Goal: Transaction & Acquisition: Purchase product/service

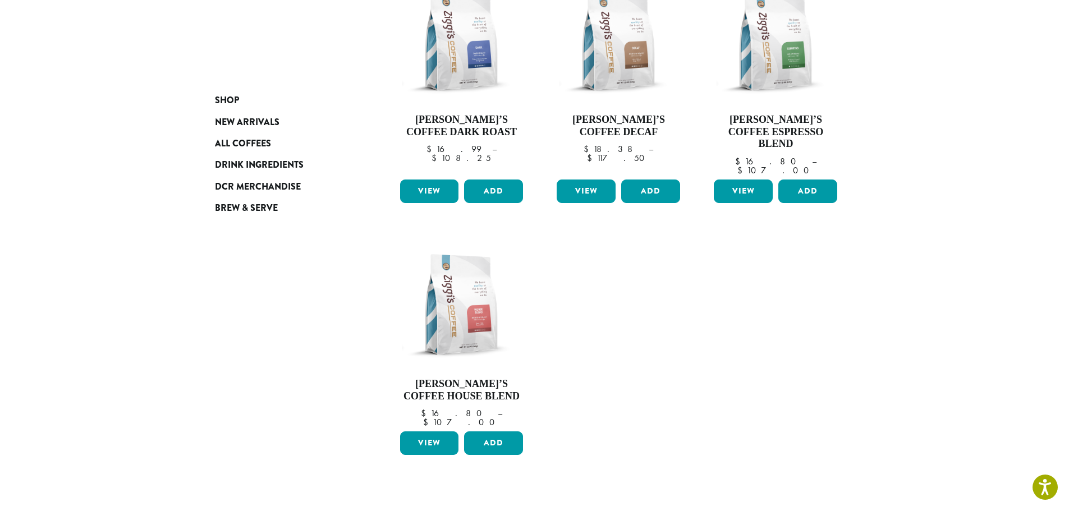
scroll to position [224, 0]
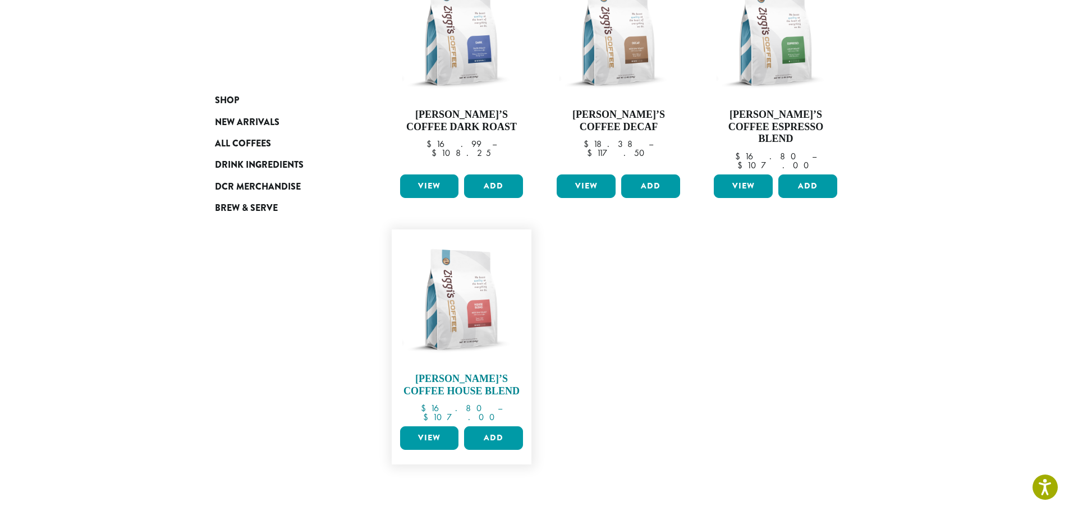
click at [447, 287] on img at bounding box center [461, 299] width 129 height 129
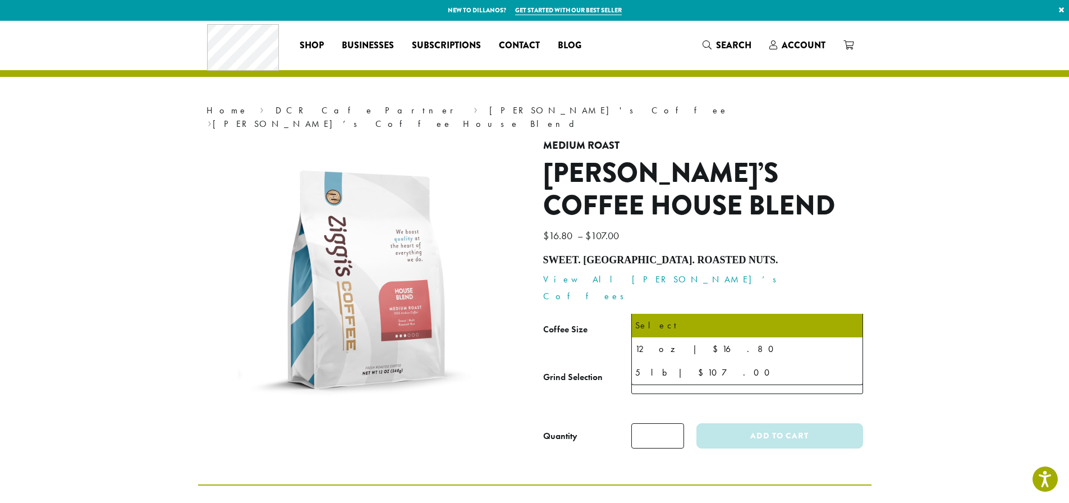
click at [702, 319] on span "Select" at bounding box center [747, 332] width 232 height 27
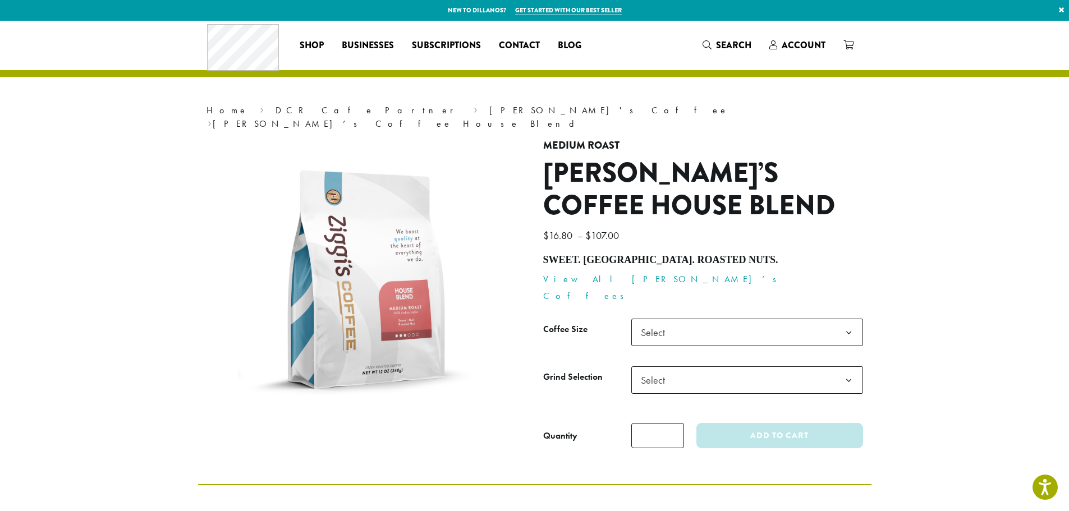
click at [728, 229] on p "$ 16.80 – $ 107.00 Price range: $16.80 through $107.00" at bounding box center [703, 235] width 320 height 19
click at [355, 38] on link "Businesses" at bounding box center [368, 45] width 70 height 18
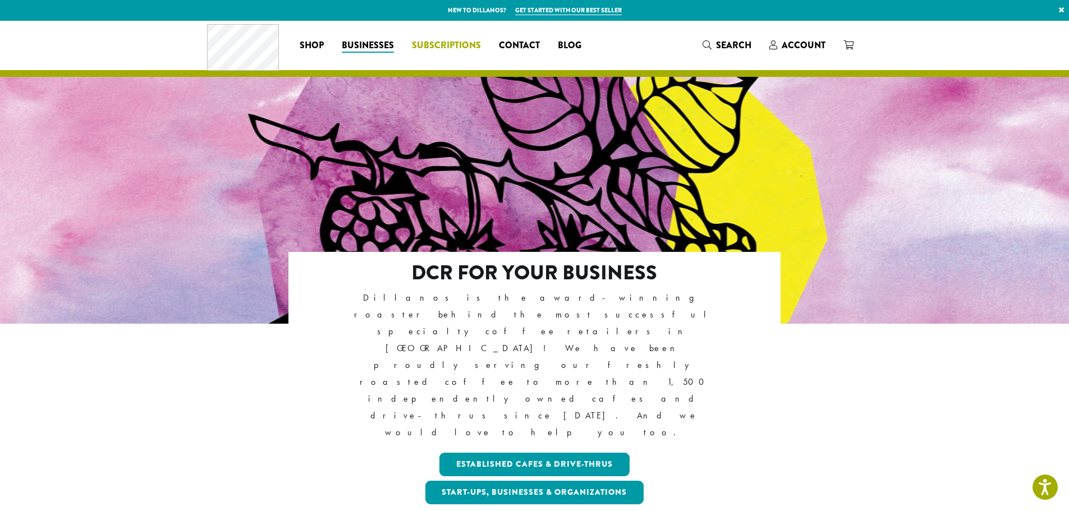
click at [438, 44] on span "Subscriptions" at bounding box center [446, 46] width 69 height 14
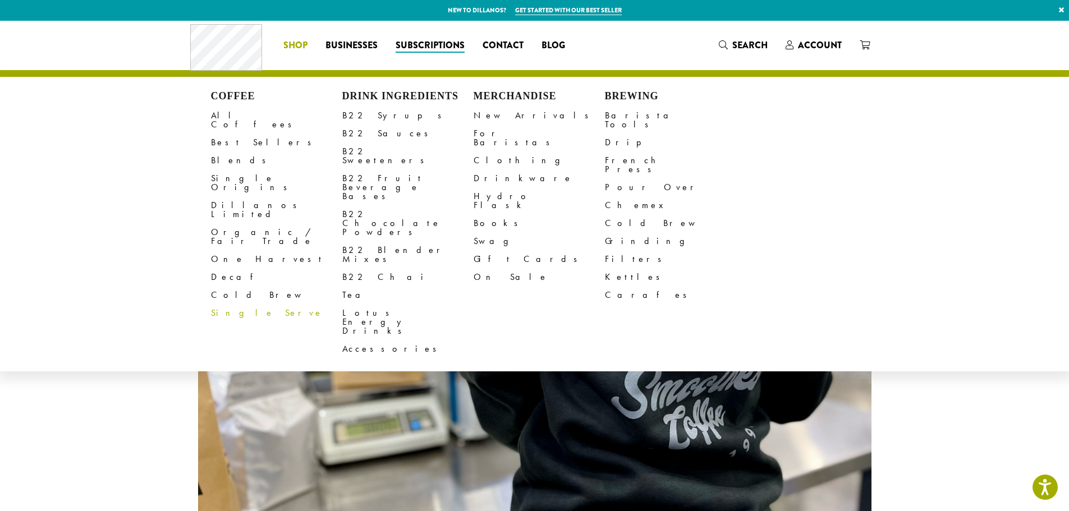
click at [232, 304] on link "Single Serve" at bounding box center [276, 313] width 131 height 18
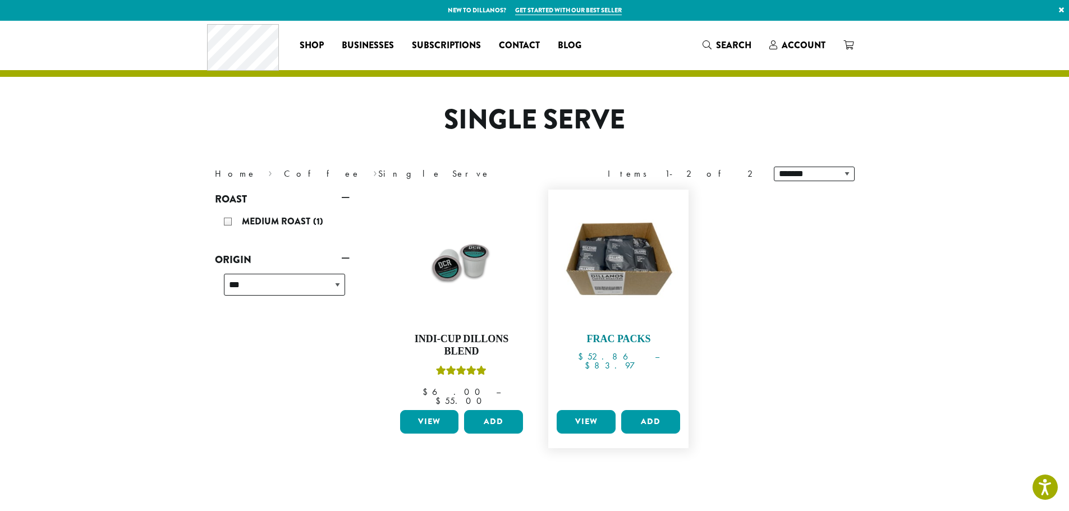
click at [628, 257] on img at bounding box center [618, 259] width 129 height 129
click at [587, 415] on link "View" at bounding box center [585, 422] width 59 height 24
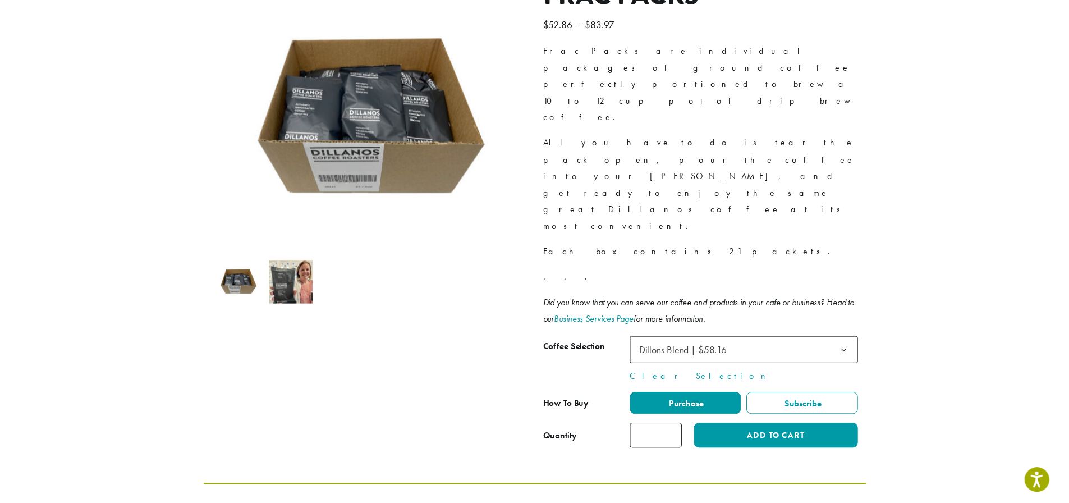
scroll to position [168, 0]
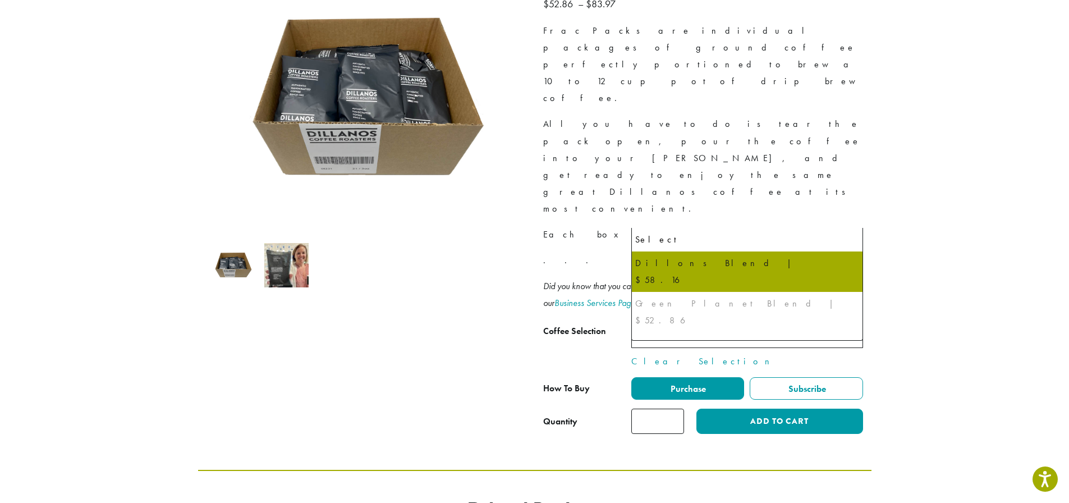
click at [832, 320] on span "Dillons Blend | $58.16" at bounding box center [747, 333] width 232 height 27
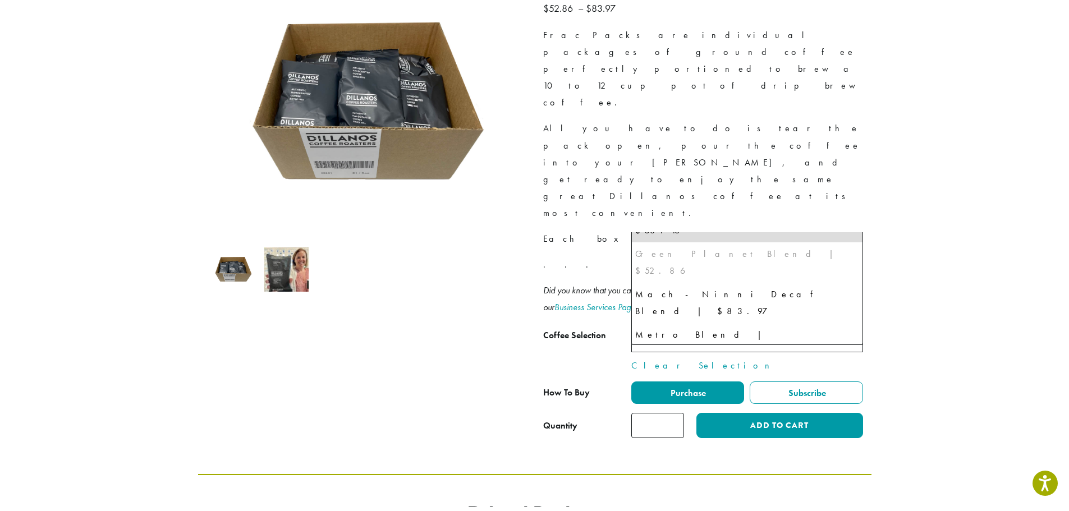
scroll to position [0, 0]
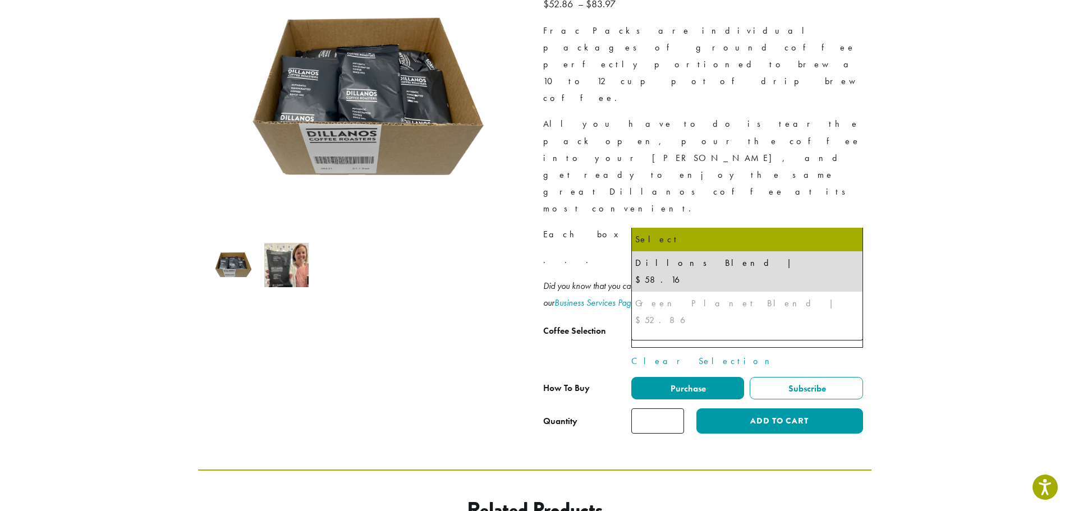
click at [1035, 202] on section "**********" at bounding box center [534, 161] width 1069 height 618
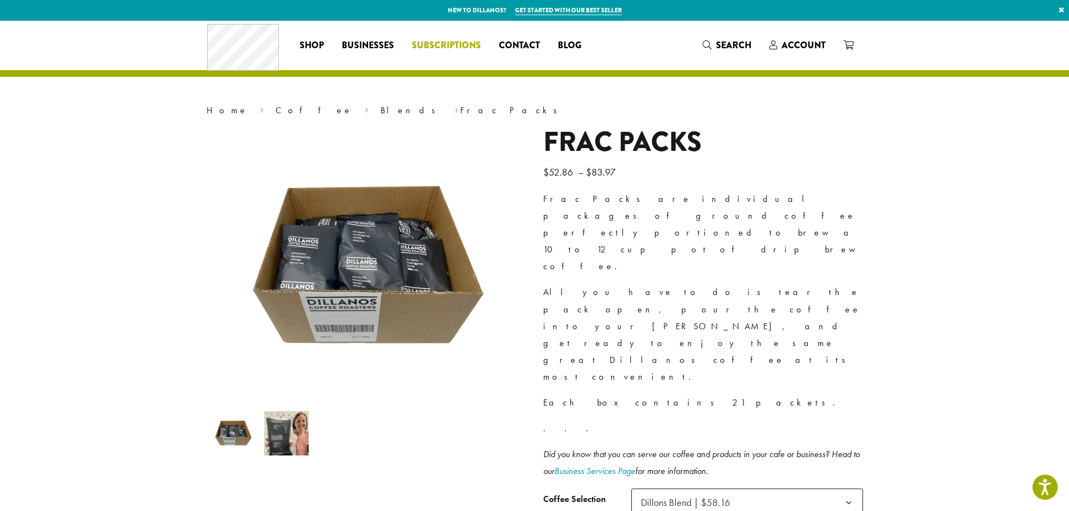
click at [449, 41] on span "Subscriptions" at bounding box center [446, 46] width 69 height 14
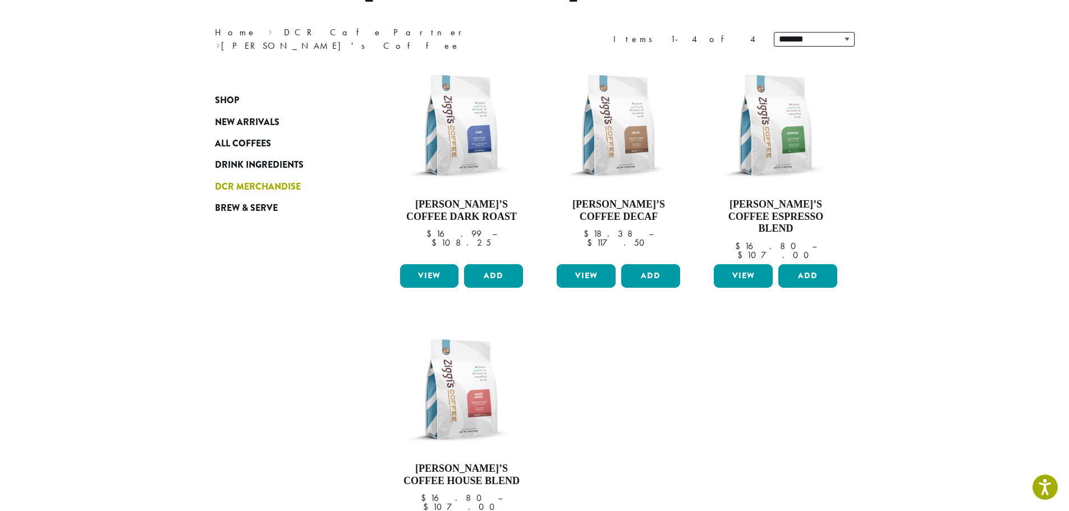
scroll to position [112, 0]
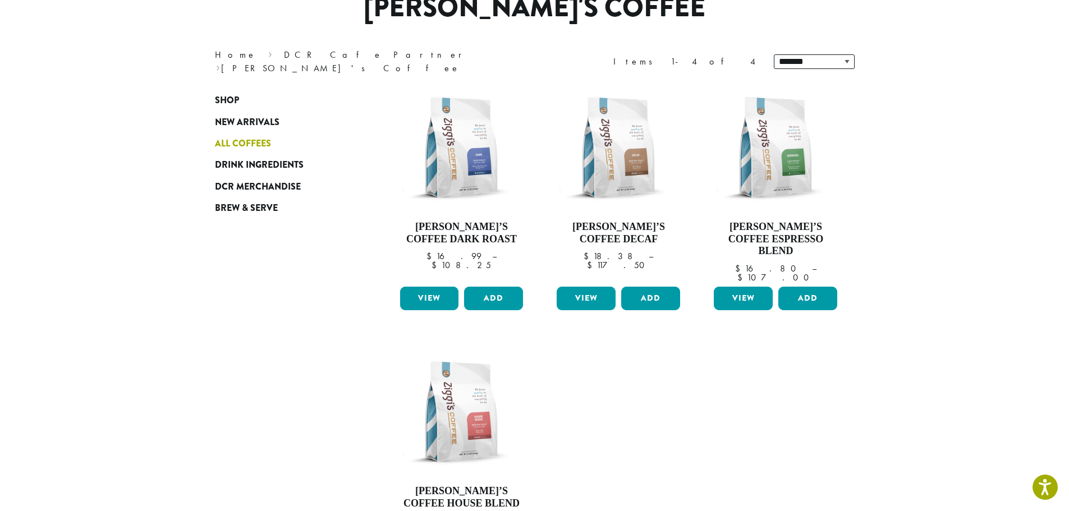
click at [241, 138] on span "All Coffees" at bounding box center [243, 144] width 56 height 14
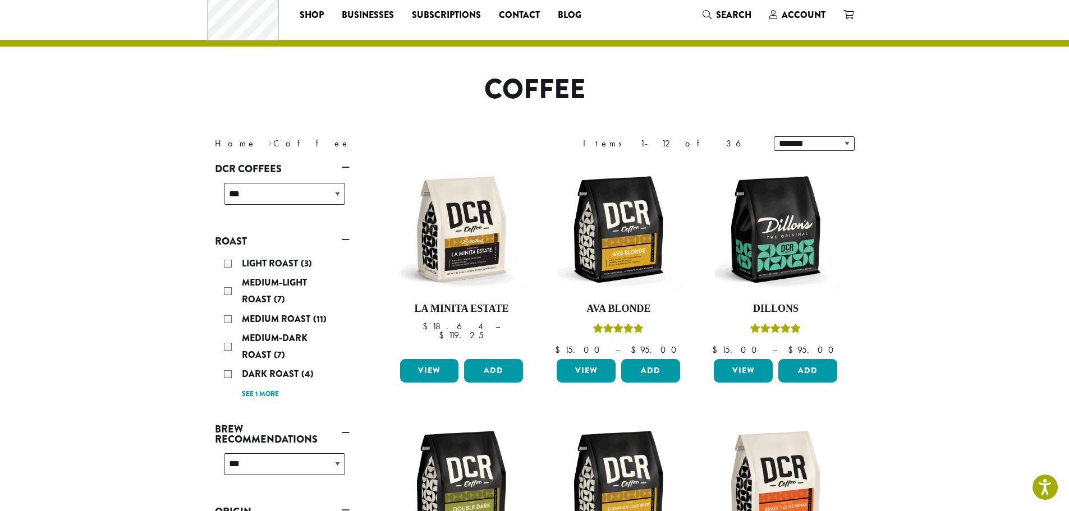
scroll to position [28, 0]
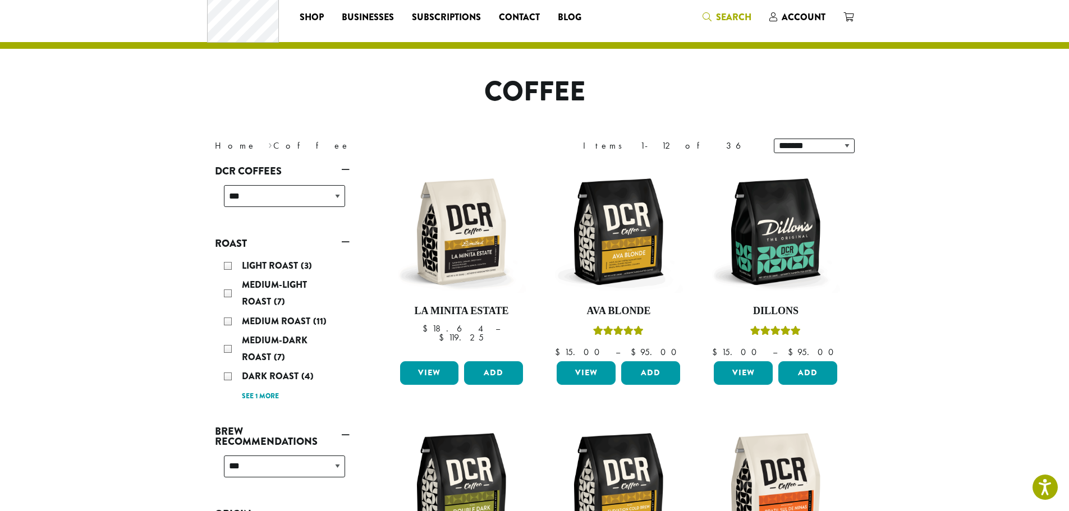
click at [744, 15] on span "Search" at bounding box center [733, 17] width 35 height 13
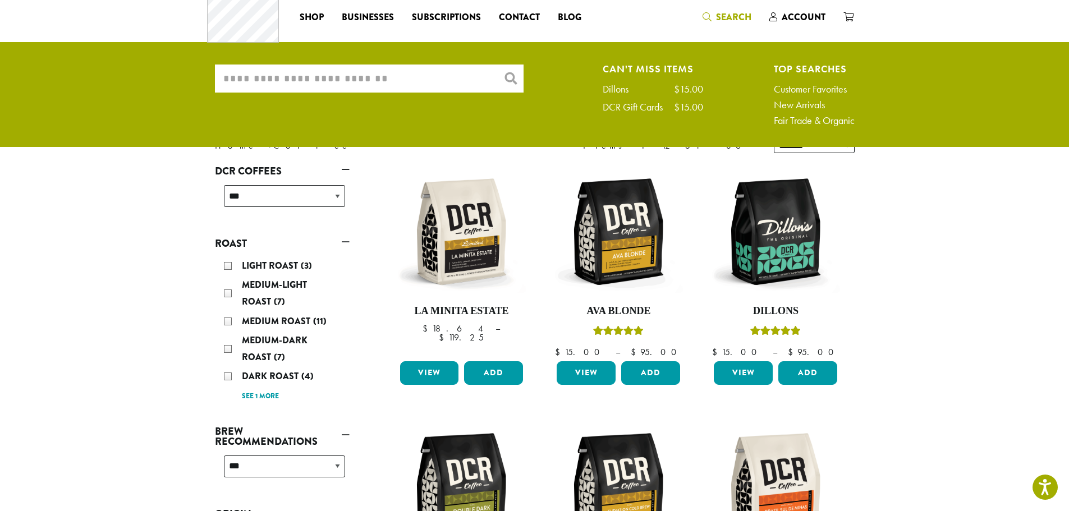
click at [411, 88] on input "What are you searching for?" at bounding box center [369, 79] width 309 height 28
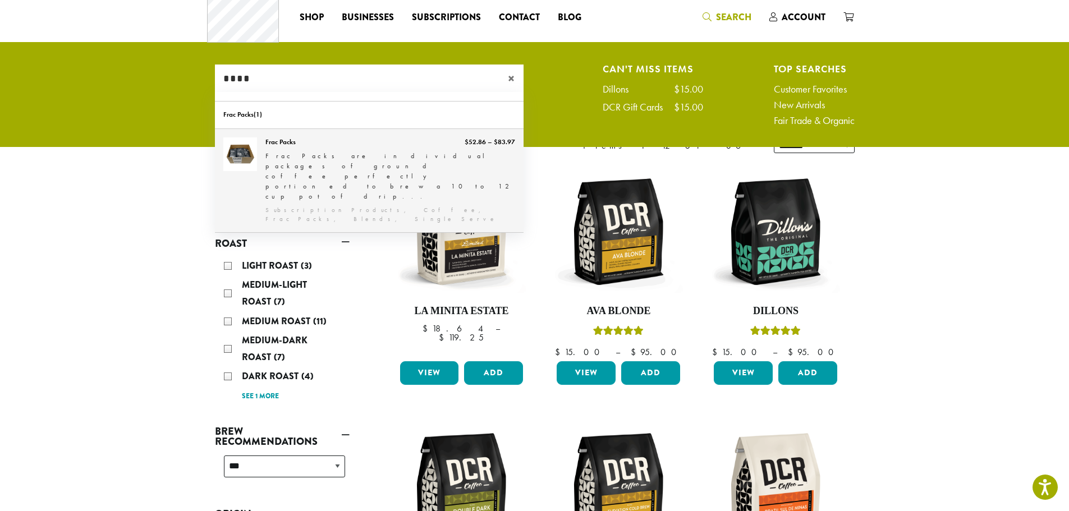
type input "****"
click at [375, 162] on link "Frac Packs" at bounding box center [369, 180] width 309 height 103
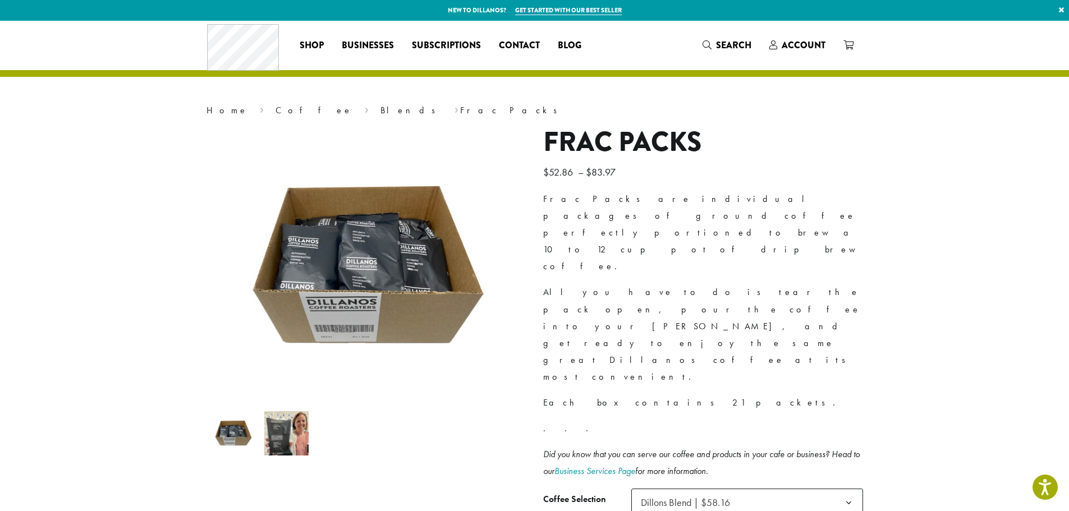
click at [279, 438] on img at bounding box center [286, 433] width 44 height 44
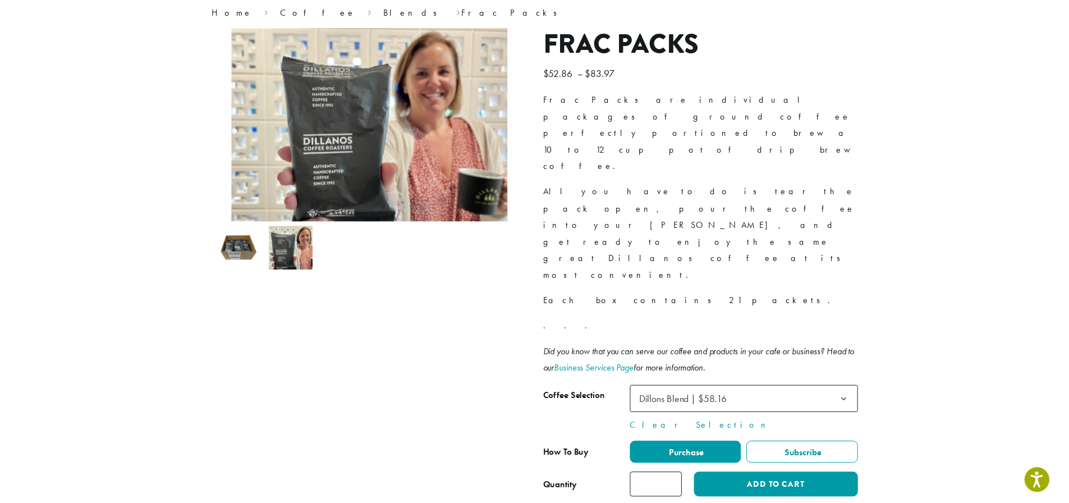
scroll to position [97, 0]
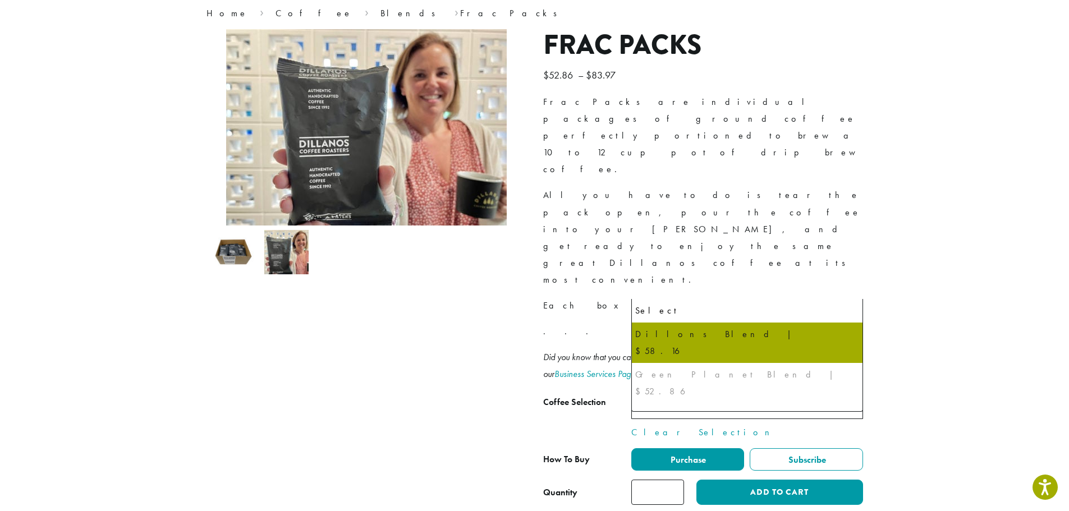
click at [832, 392] on span "Dillons Blend | $58.16" at bounding box center [747, 405] width 232 height 27
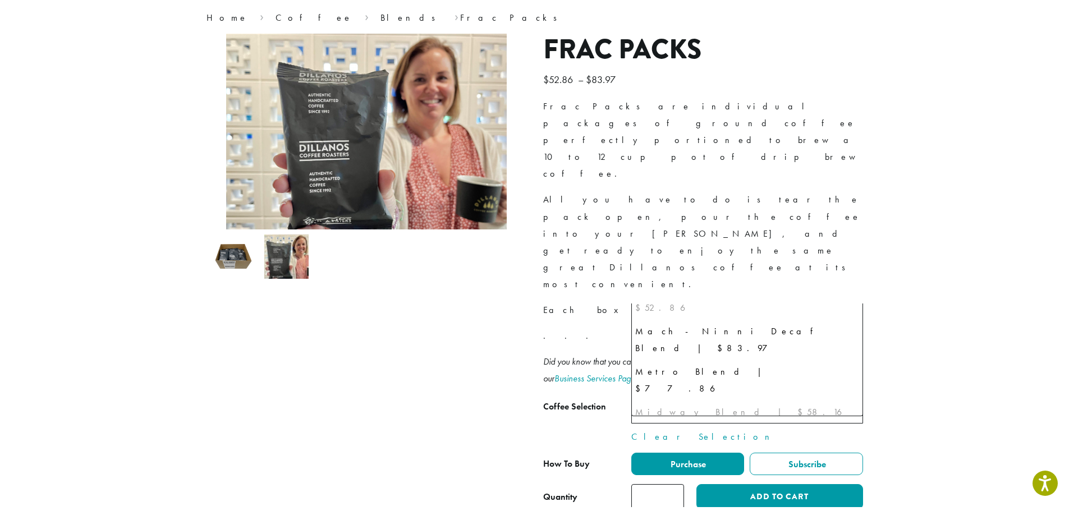
scroll to position [100, 0]
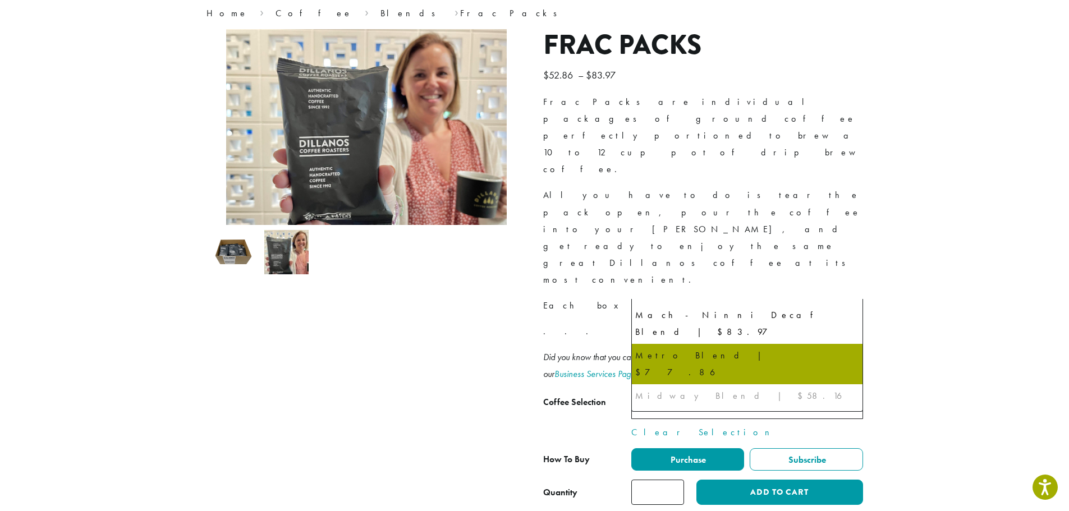
click at [942, 256] on section "**********" at bounding box center [534, 233] width 1069 height 618
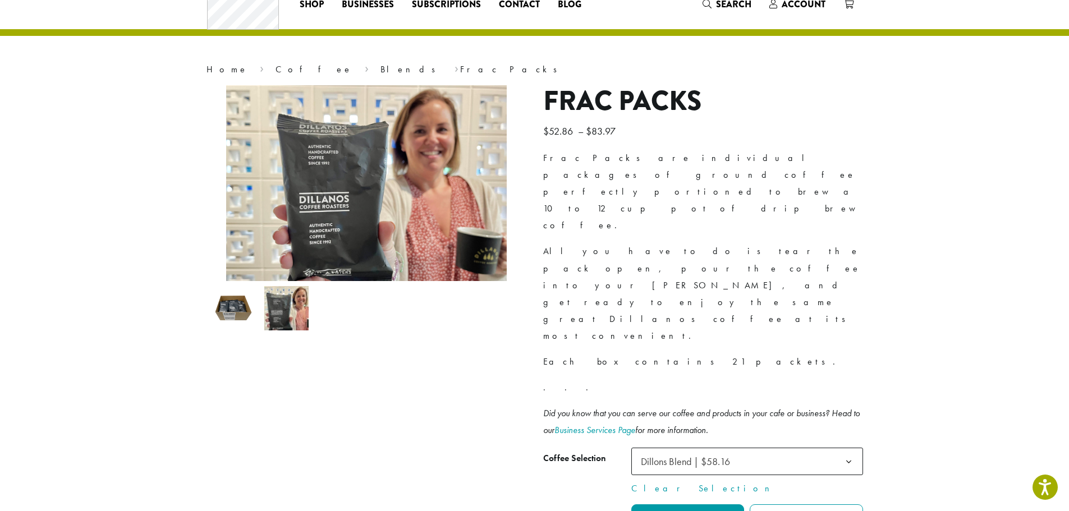
scroll to position [0, 0]
